Goal: Task Accomplishment & Management: Use online tool/utility

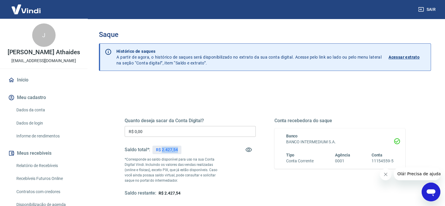
drag, startPoint x: 166, startPoint y: 148, endPoint x: 180, endPoint y: 148, distance: 14.0
click at [180, 148] on div "R$ 2.427,54" at bounding box center [166, 149] width 29 height 8
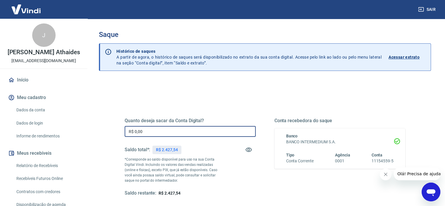
click at [164, 133] on input "R$ 0,00" at bounding box center [190, 131] width 131 height 11
drag, startPoint x: 164, startPoint y: 133, endPoint x: 48, endPoint y: 115, distance: 117.1
click at [60, 119] on div "Sair J [PERSON_NAME] [EMAIL_ADDRESS][DOMAIN_NAME] Início Meu cadastro Dados da …" at bounding box center [222, 103] width 445 height 206
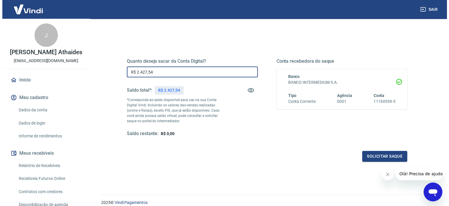
scroll to position [83, 0]
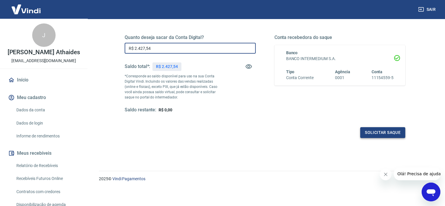
type input "R$ 2.427,54"
click at [386, 130] on button "Solicitar saque" at bounding box center [382, 132] width 45 height 11
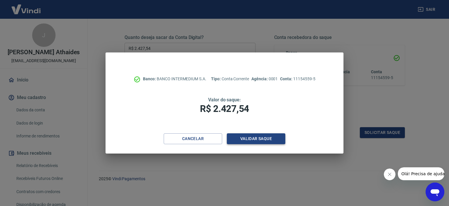
click at [229, 137] on button "Validar saque" at bounding box center [256, 138] width 58 height 11
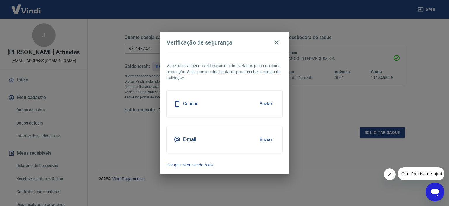
click at [264, 140] on button "Enviar" at bounding box center [265, 139] width 19 height 12
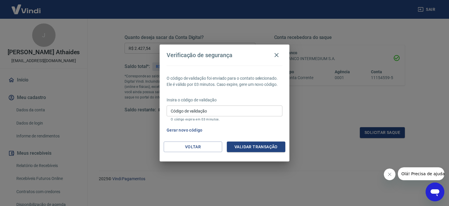
click at [186, 118] on p "O código expira em 03 minutos." at bounding box center [225, 119] width 108 height 4
click at [189, 114] on input "Código de validação" at bounding box center [225, 110] width 116 height 11
paste input "888515"
type input "888515"
click at [264, 148] on button "Validar transação" at bounding box center [256, 146] width 58 height 11
